Goal: Task Accomplishment & Management: Manage account settings

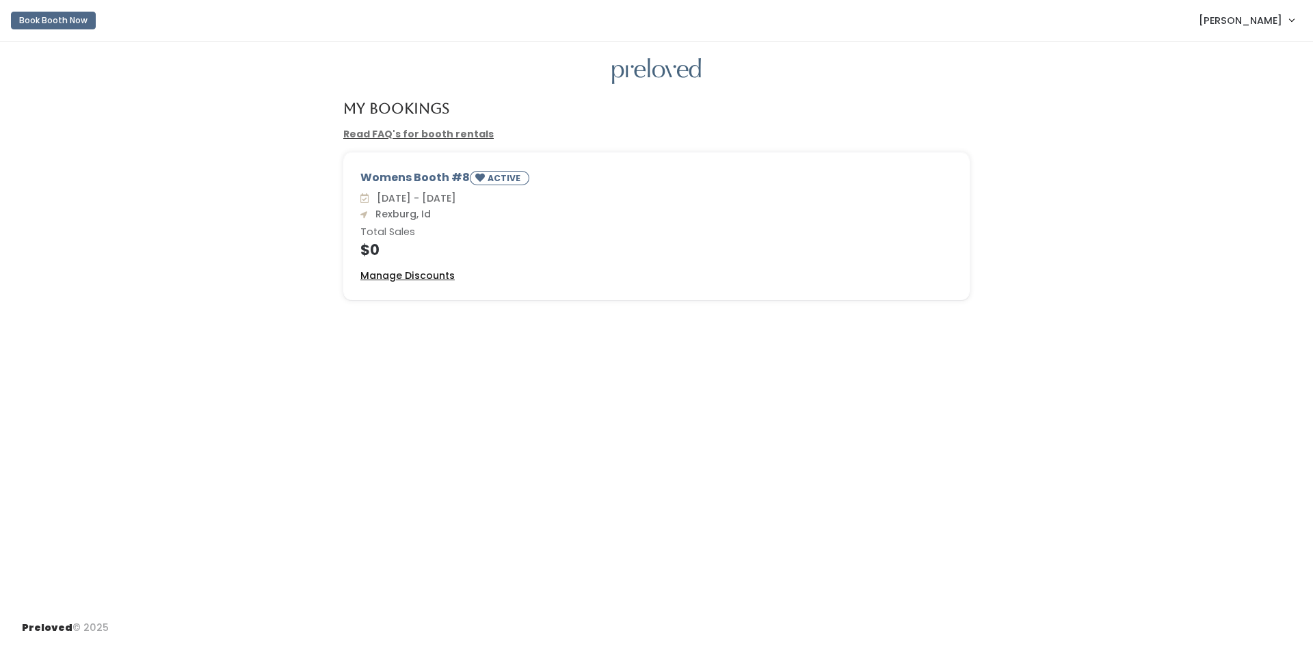
click at [442, 271] on u "Manage Discounts" at bounding box center [407, 276] width 94 height 14
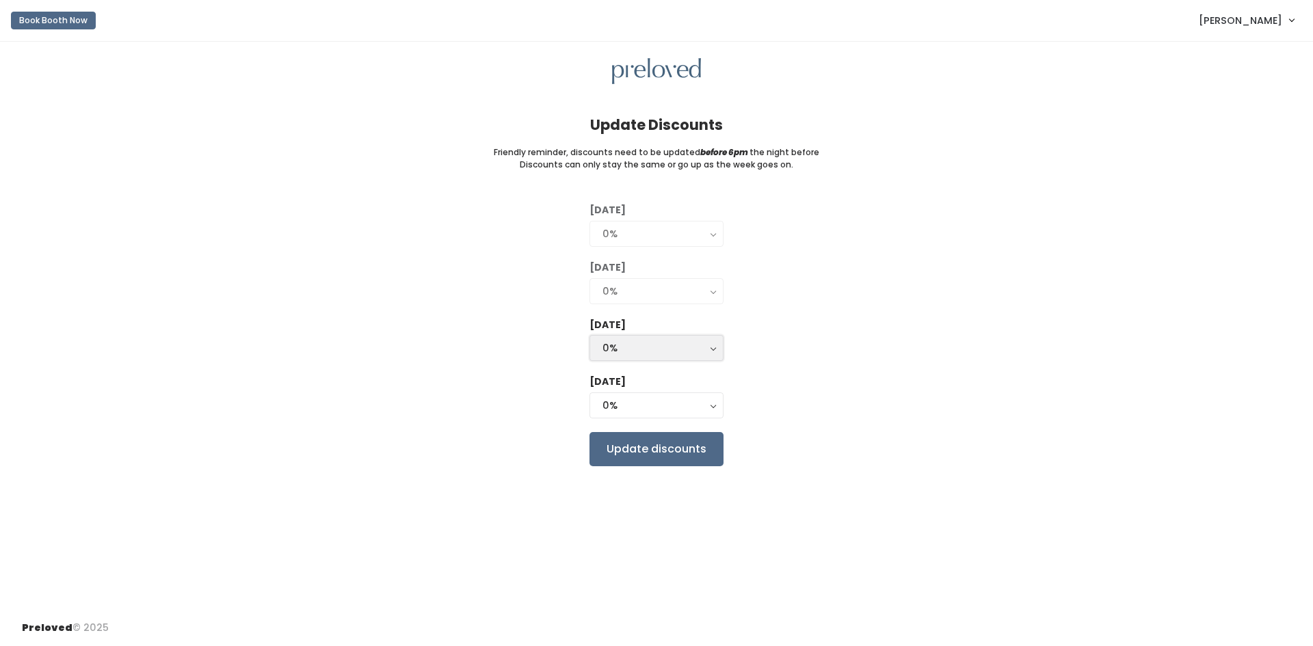
click at [721, 350] on button "0%" at bounding box center [656, 348] width 134 height 26
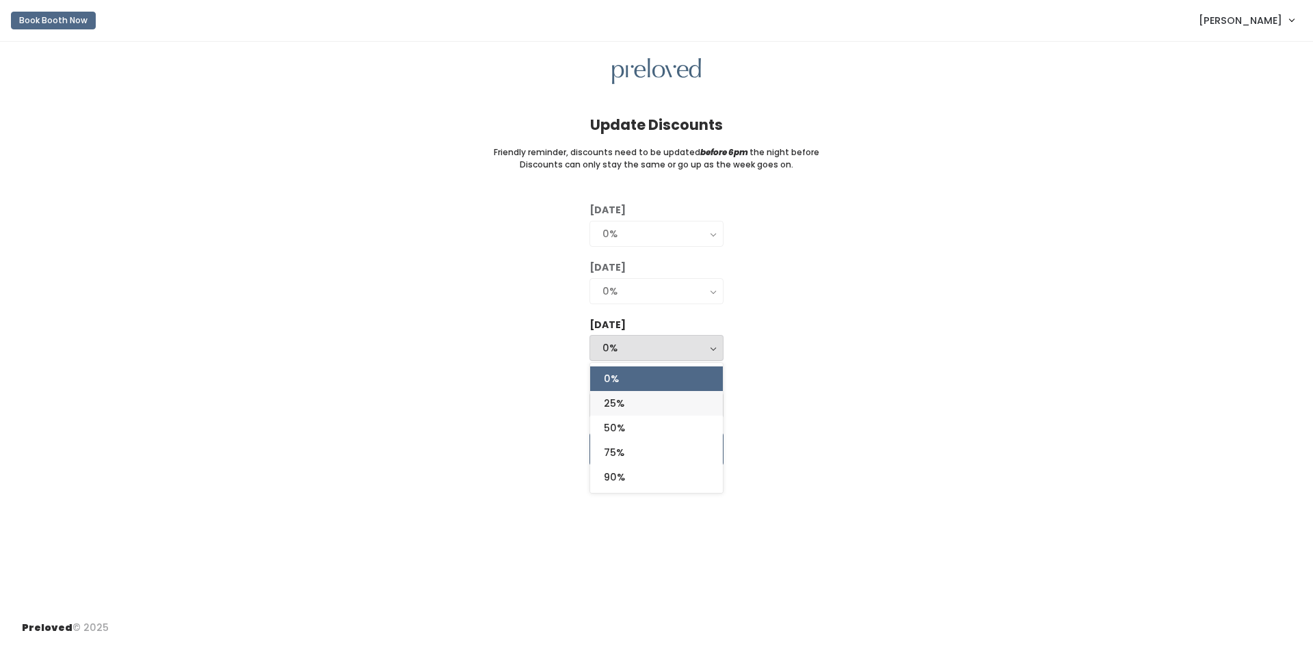
click at [636, 407] on link "25%" at bounding box center [656, 403] width 133 height 25
select select "25%"
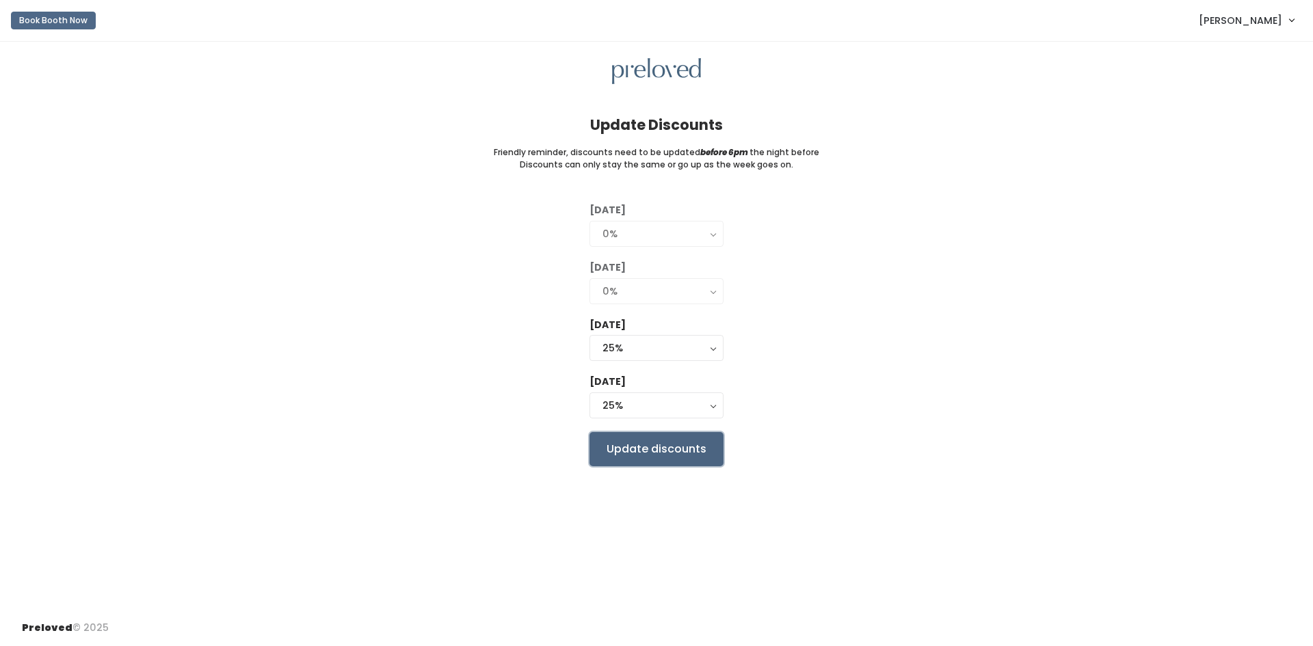
click at [681, 448] on input "Update discounts" at bounding box center [656, 449] width 134 height 34
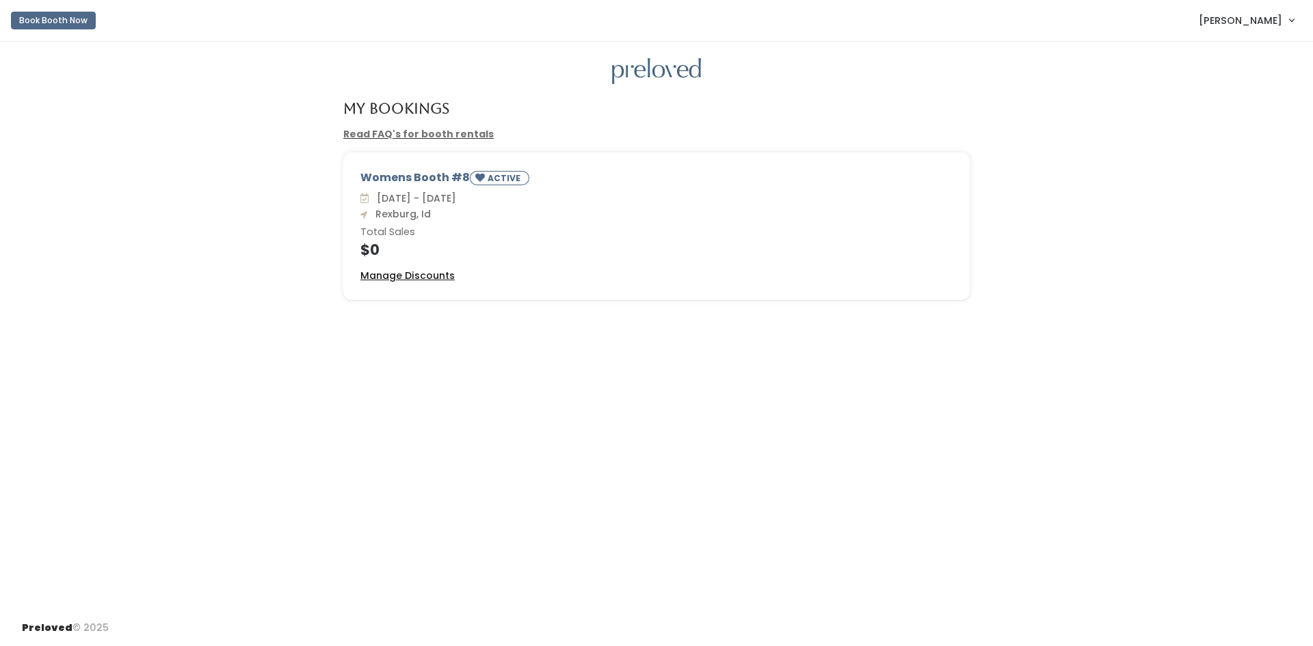
click at [425, 276] on u "Manage Discounts" at bounding box center [407, 276] width 94 height 14
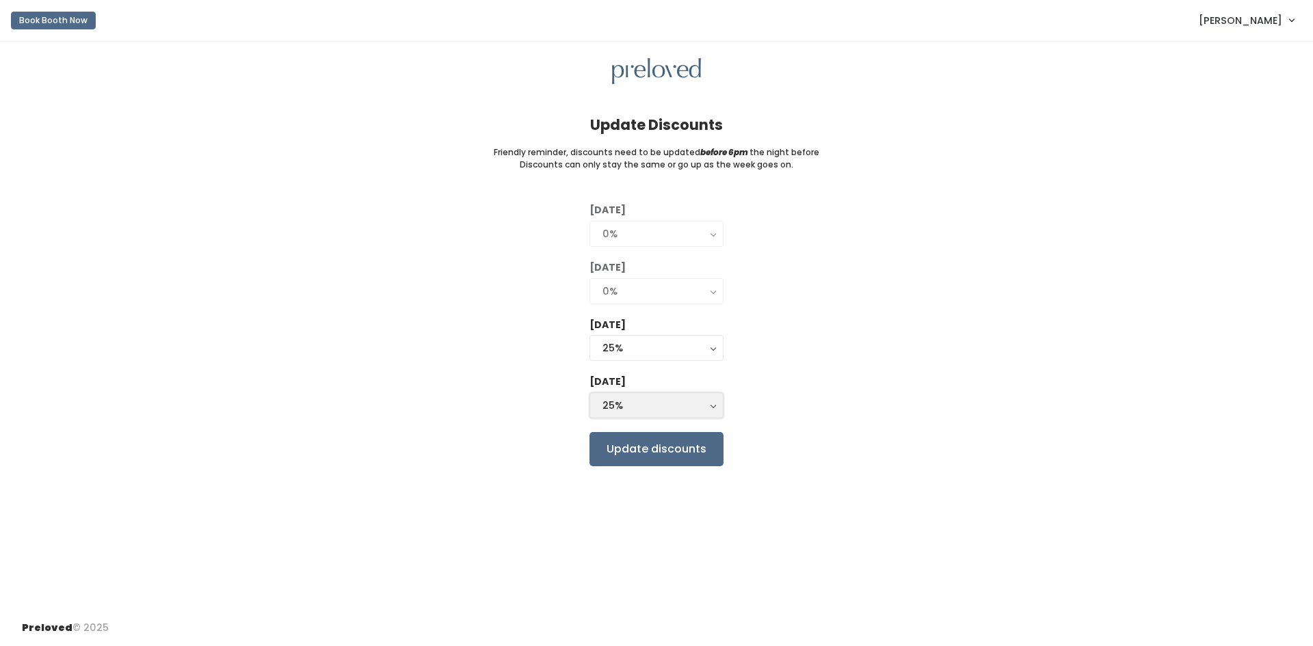
click at [680, 412] on div "25%" at bounding box center [656, 405] width 108 height 15
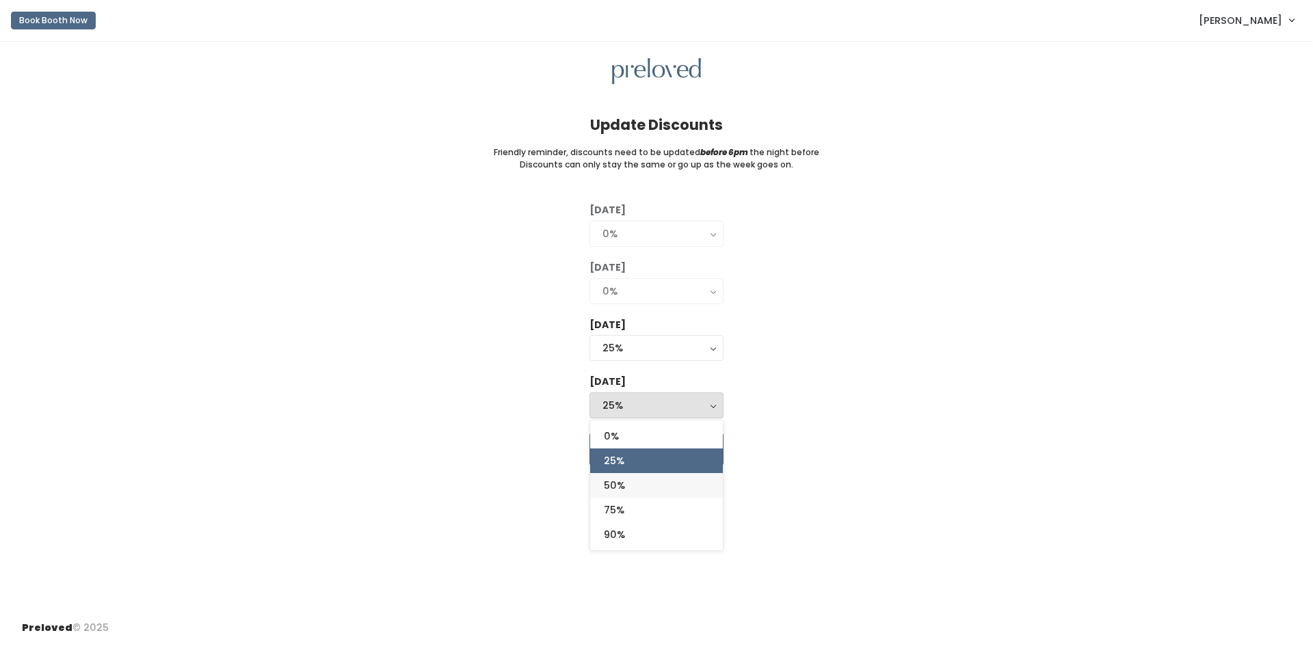
click at [657, 481] on link "50%" at bounding box center [656, 485] width 133 height 25
select select "50%"
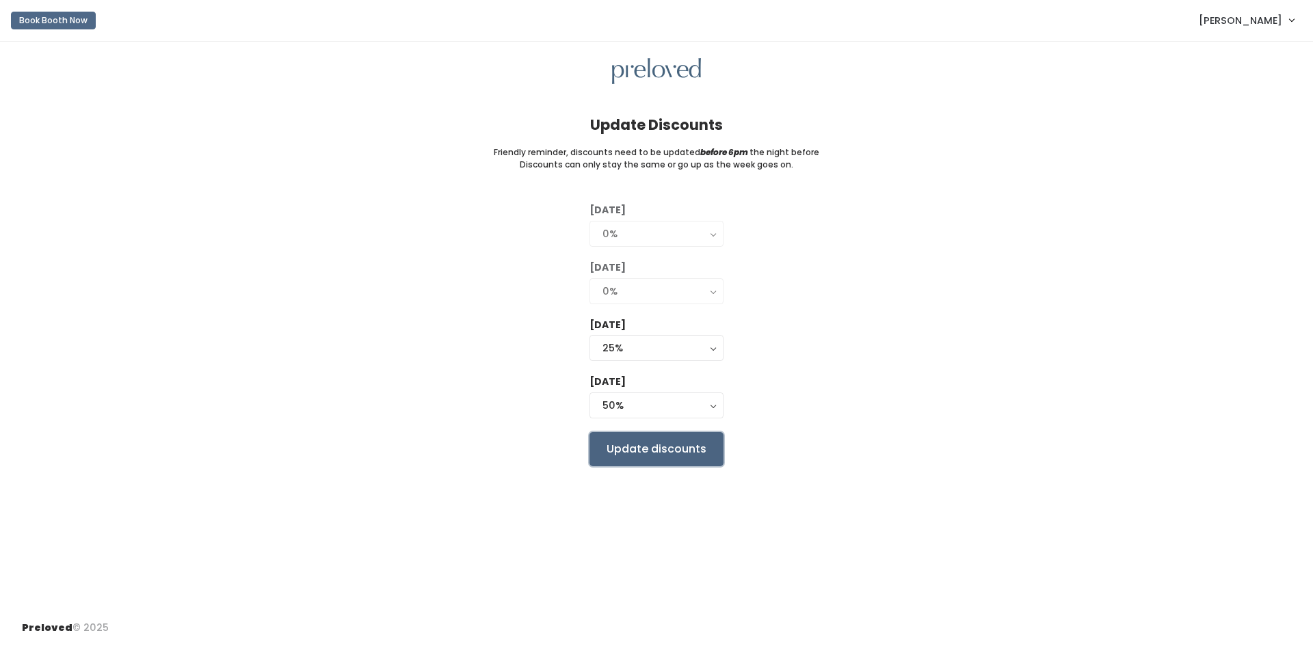
click at [673, 453] on input "Update discounts" at bounding box center [656, 449] width 134 height 34
